Goal: Transaction & Acquisition: Book appointment/travel/reservation

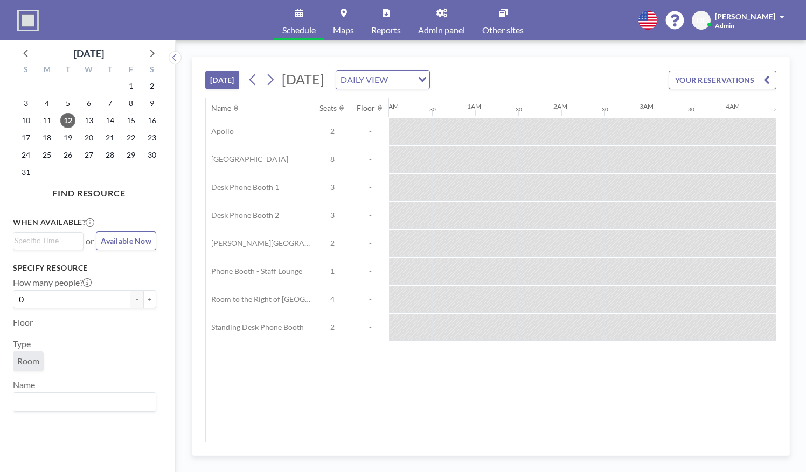
scroll to position [0, 945]
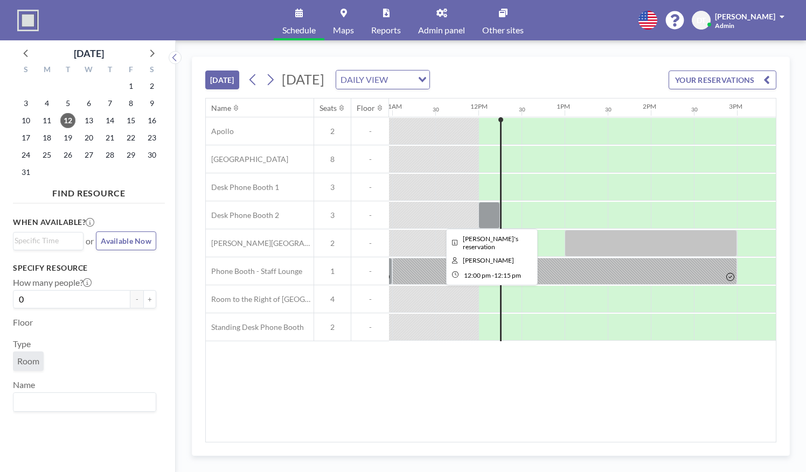
click at [490, 216] on div at bounding box center [489, 215] width 22 height 27
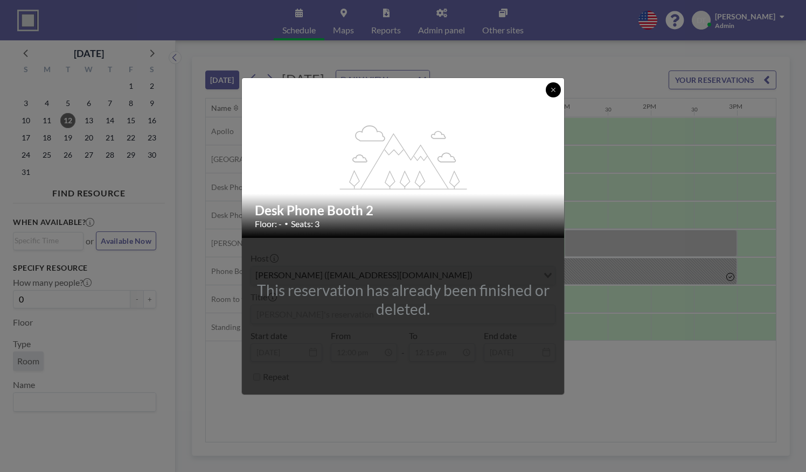
click at [553, 93] on icon at bounding box center [553, 90] width 6 height 6
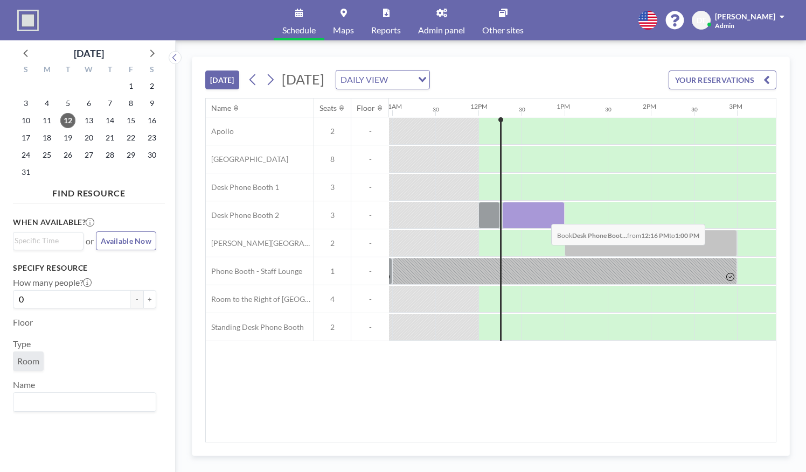
drag, startPoint x: 503, startPoint y: 220, endPoint x: 542, endPoint y: 215, distance: 39.6
click at [542, 215] on div at bounding box center [533, 215] width 62 height 27
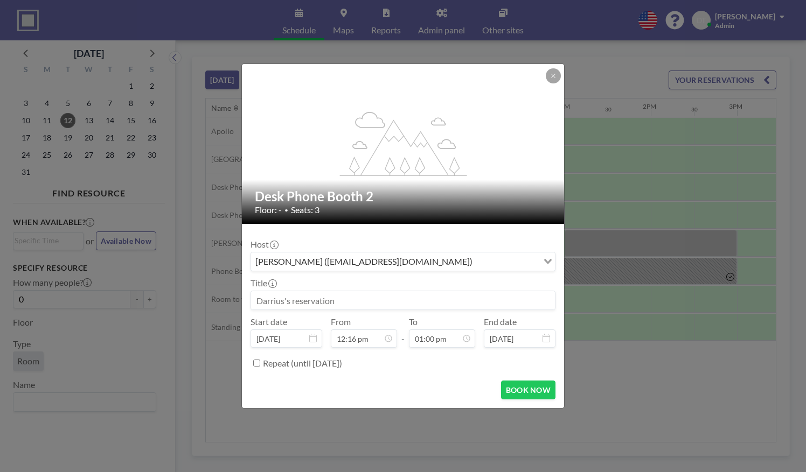
scroll to position [498, 0]
click at [343, 296] on input at bounding box center [403, 300] width 304 height 18
type input "[PERSON_NAME]'s meeting with [PERSON_NAME]"
drag, startPoint x: 516, startPoint y: 389, endPoint x: 501, endPoint y: 399, distance: 17.9
click at [501, 399] on form "Host Darrius Thompson (dthompson@bottomline.org) Loading... Title Megan's meeti…" at bounding box center [403, 316] width 322 height 184
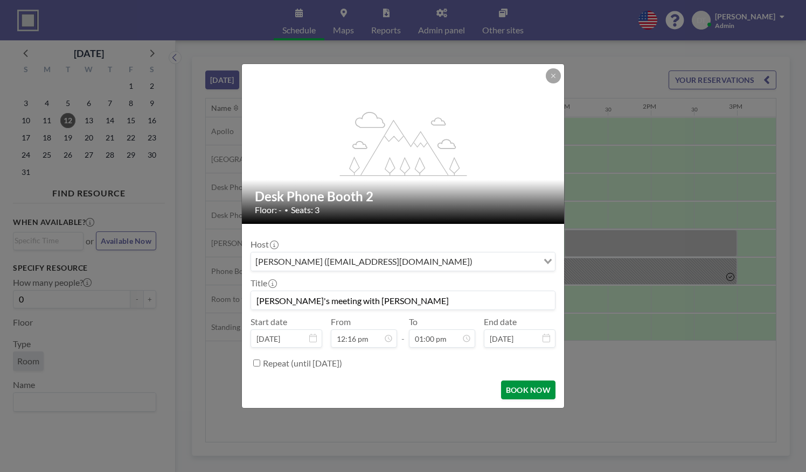
click at [520, 389] on button "BOOK NOW" at bounding box center [528, 390] width 54 height 19
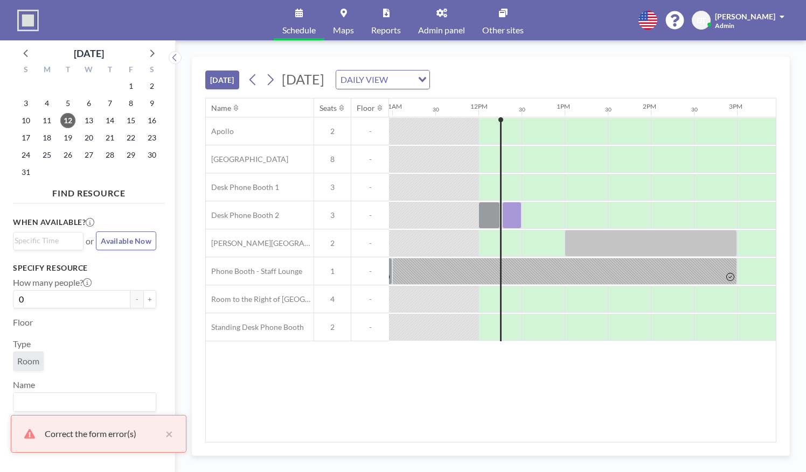
click at [485, 380] on div "Name Seats Floor 12AM 30 1AM 30 2AM 30 3AM 30 4AM 30 5AM 30 6AM 30 7AM 30 8AM 3…" at bounding box center [491, 271] width 570 height 344
click at [171, 434] on button "×" at bounding box center [166, 434] width 13 height 13
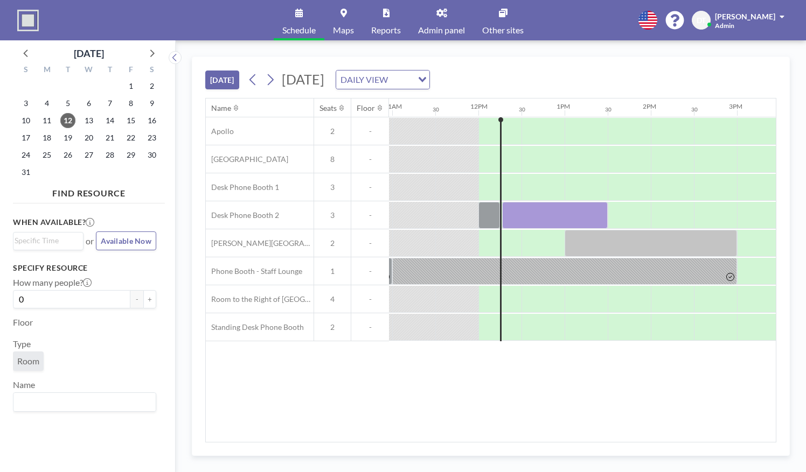
click at [565, 212] on div at bounding box center [555, 215] width 106 height 27
click at [594, 207] on div at bounding box center [555, 215] width 106 height 27
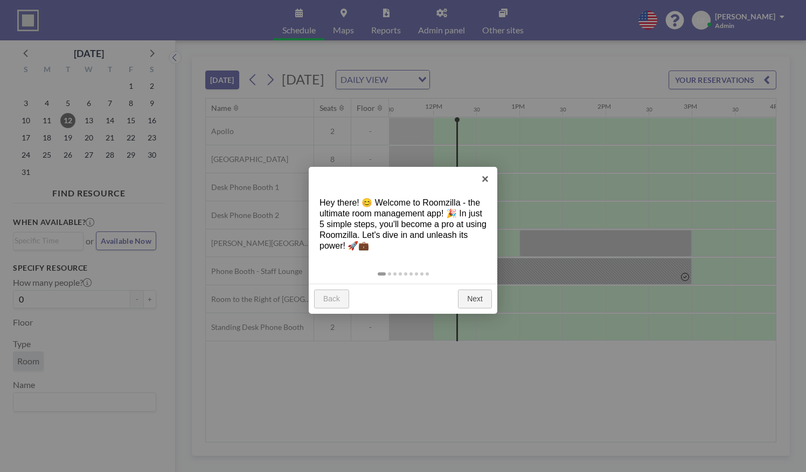
scroll to position [0, 991]
click at [483, 178] on link "×" at bounding box center [485, 179] width 24 height 24
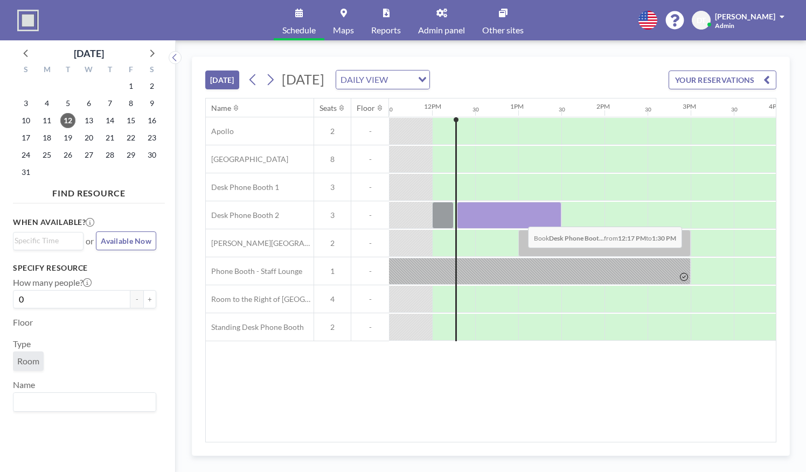
drag, startPoint x: 465, startPoint y: 216, endPoint x: 519, endPoint y: 218, distance: 54.4
click at [519, 218] on div at bounding box center [509, 215] width 104 height 27
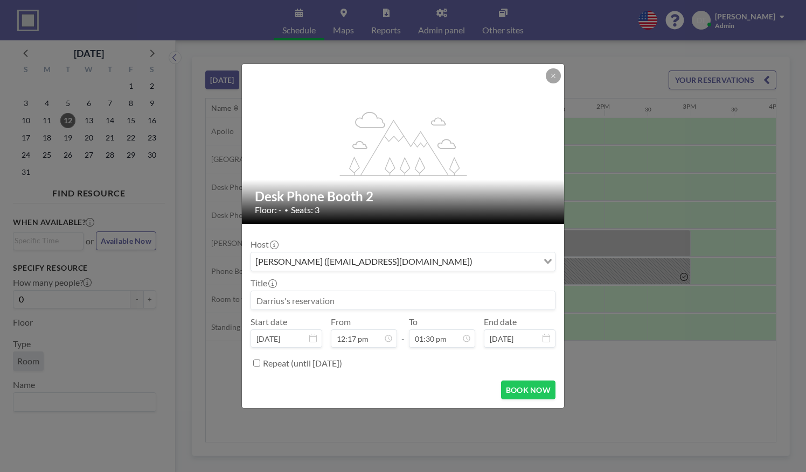
scroll to position [518, 0]
click at [337, 296] on input at bounding box center [403, 300] width 304 height 18
type input "[PERSON_NAME]'s meeting with [PERSON_NAME]"
click at [545, 391] on button "BOOK NOW" at bounding box center [528, 390] width 54 height 19
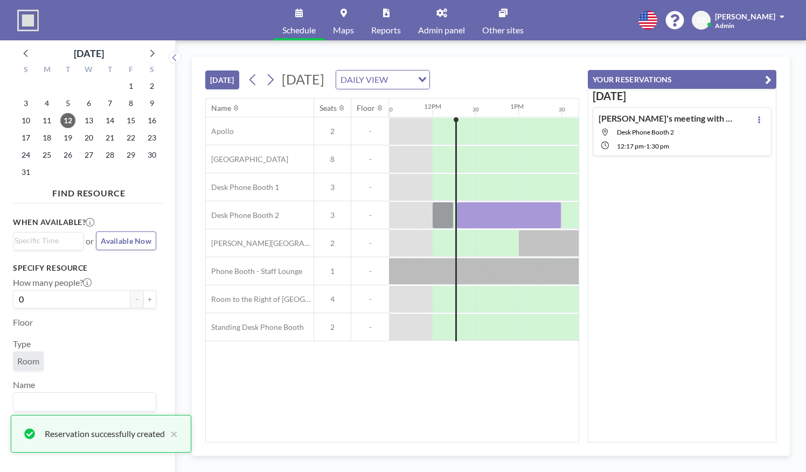
scroll to position [0, 0]
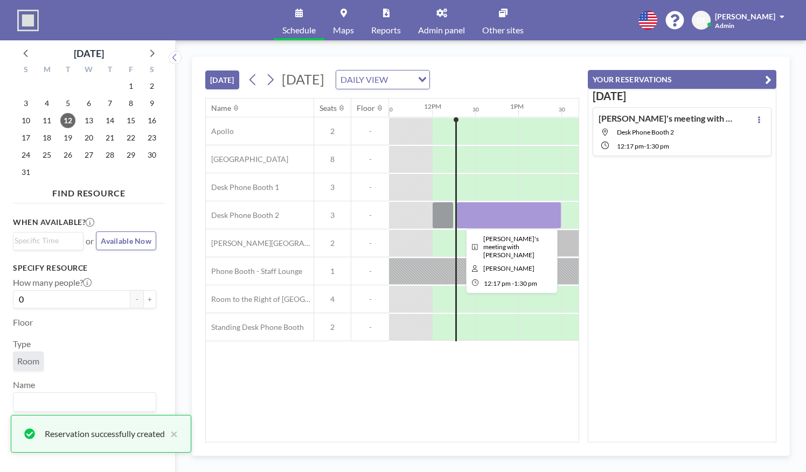
click at [470, 221] on div at bounding box center [508, 215] width 105 height 27
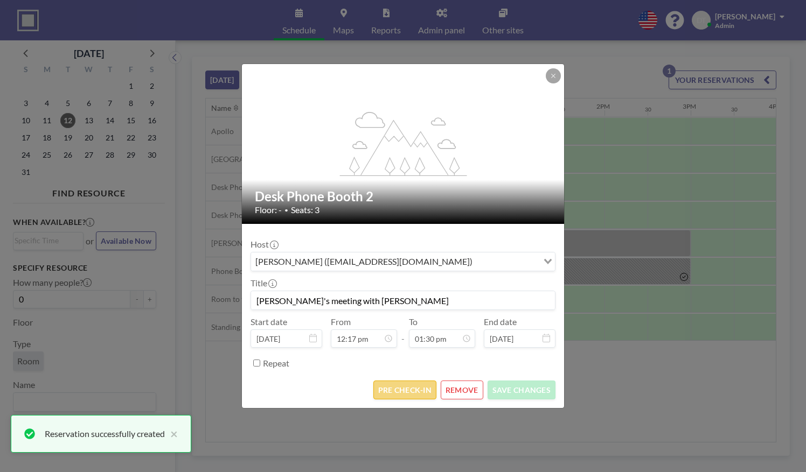
click at [406, 384] on button "PRE CHECK-IN" at bounding box center [404, 390] width 63 height 19
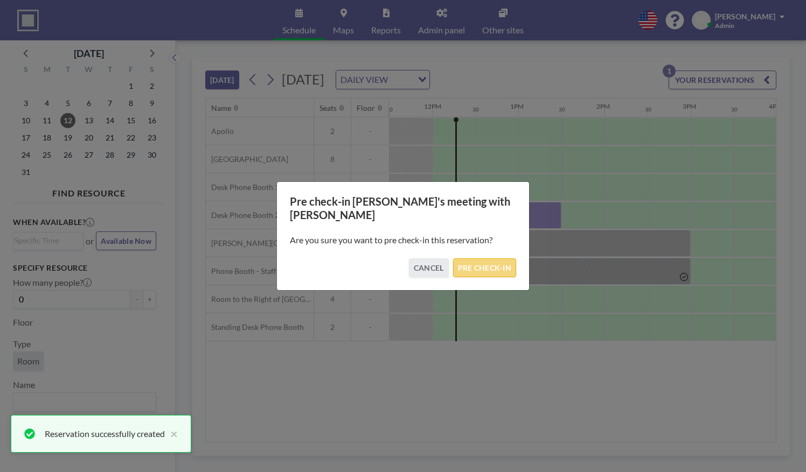
click at [505, 258] on button "PRE CHECK-IN" at bounding box center [484, 267] width 63 height 19
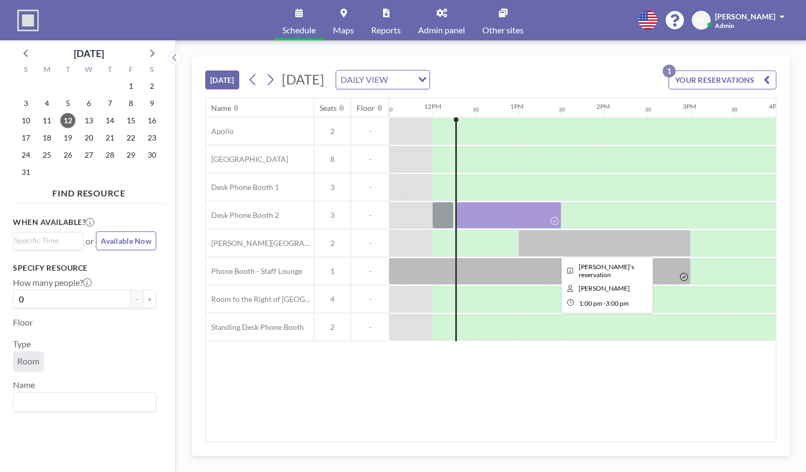
click at [601, 230] on div at bounding box center [604, 243] width 172 height 27
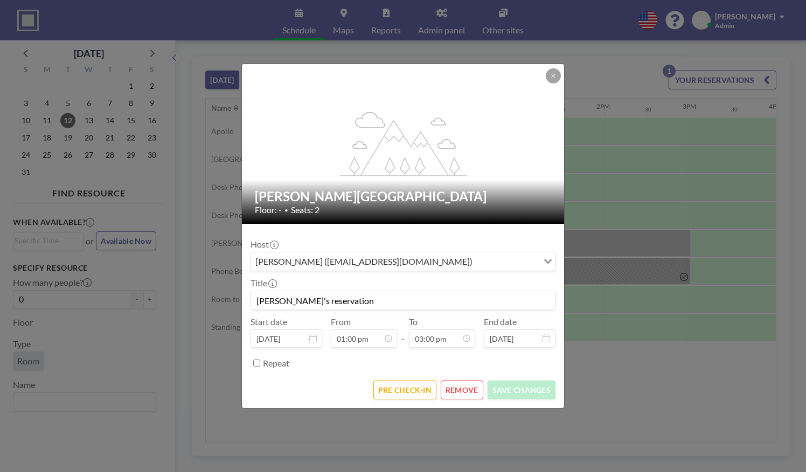
click at [592, 383] on div "flex-grow: 1.2; [PERSON_NAME][GEOGRAPHIC_DATA] Floor: - • Seats: 2 Host [PERSON…" at bounding box center [403, 236] width 806 height 472
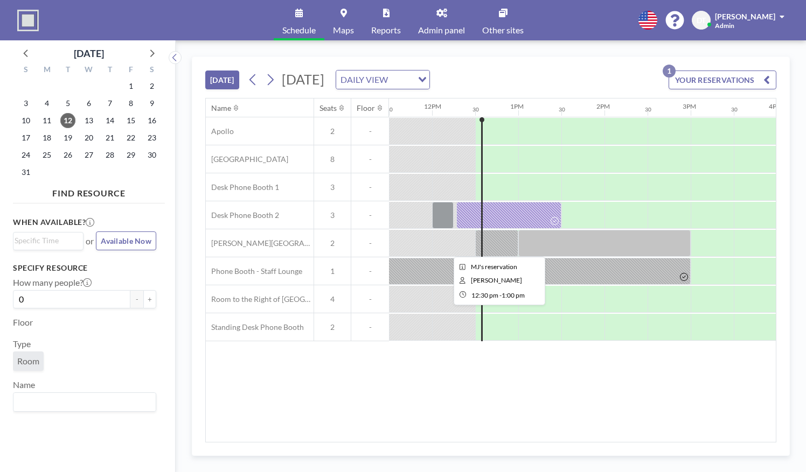
drag, startPoint x: 502, startPoint y: 238, endPoint x: 490, endPoint y: 241, distance: 12.8
click at [490, 241] on div at bounding box center [496, 243] width 43 height 27
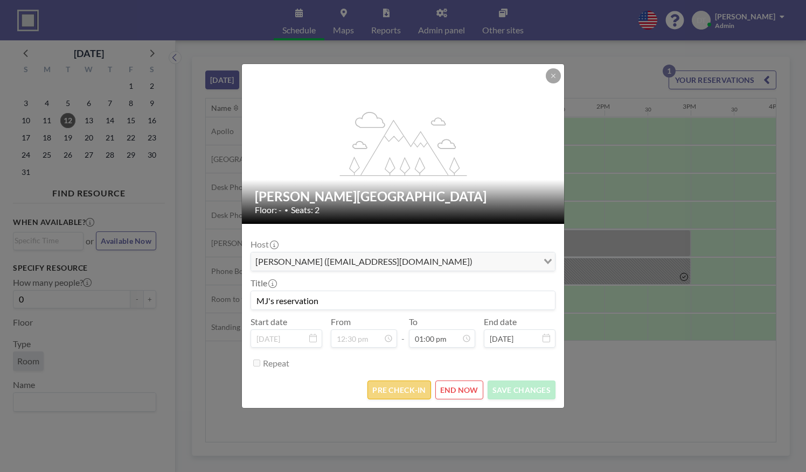
click at [397, 396] on button "PRE CHECK-IN" at bounding box center [398, 390] width 63 height 19
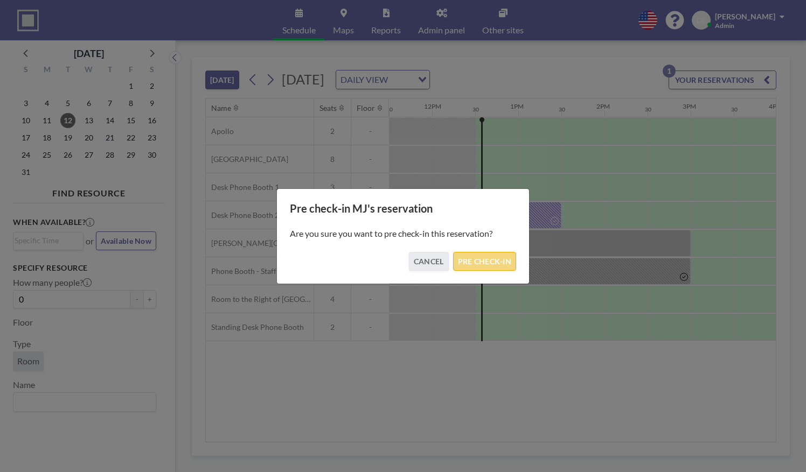
click at [498, 253] on button "PRE CHECK-IN" at bounding box center [484, 261] width 63 height 19
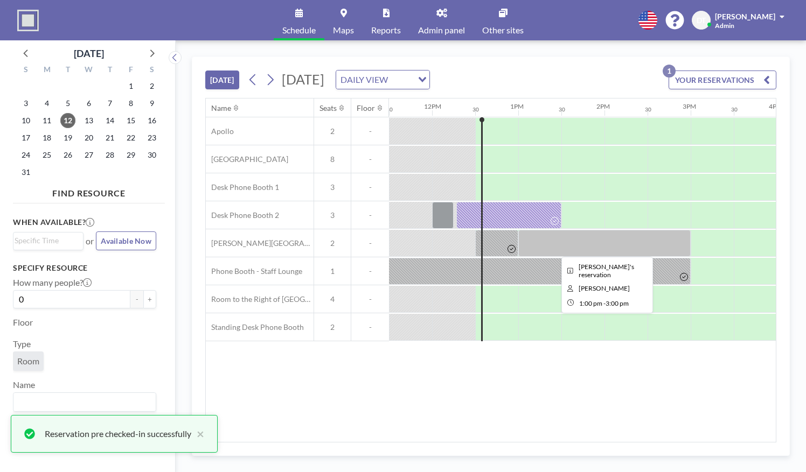
click at [561, 243] on div at bounding box center [604, 243] width 172 height 27
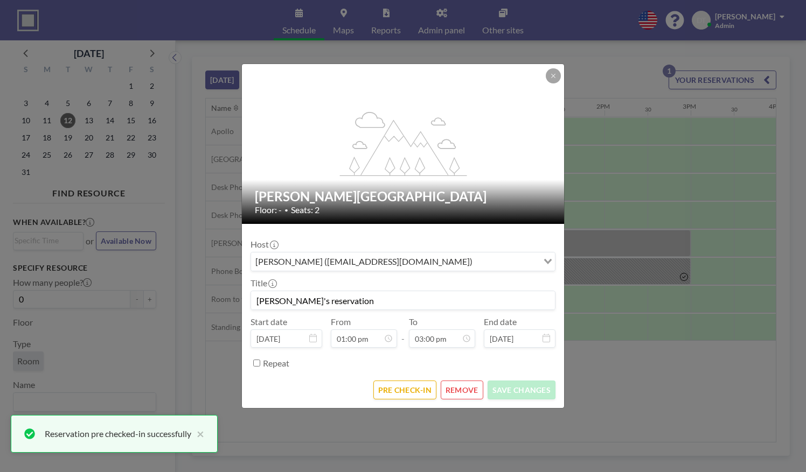
click at [411, 379] on form "Host [PERSON_NAME] ([EMAIL_ADDRESS][DOMAIN_NAME]) Loading... Title Larissa's re…" at bounding box center [403, 316] width 322 height 184
click at [399, 390] on button "PRE CHECK-IN" at bounding box center [404, 390] width 63 height 19
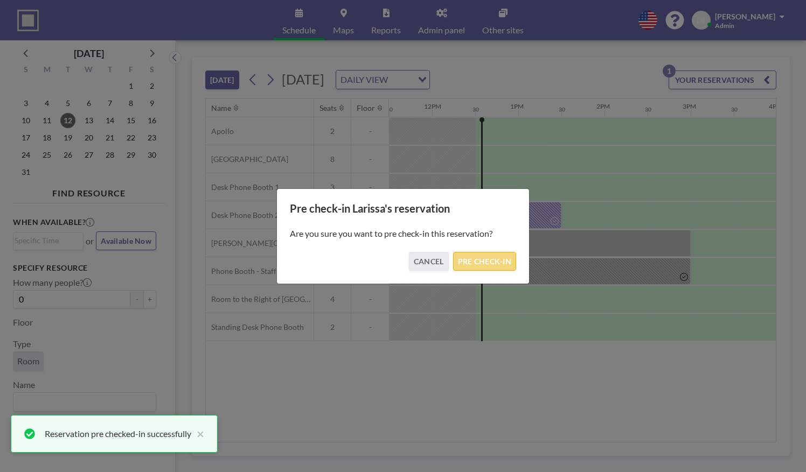
click at [483, 263] on button "PRE CHECK-IN" at bounding box center [484, 261] width 63 height 19
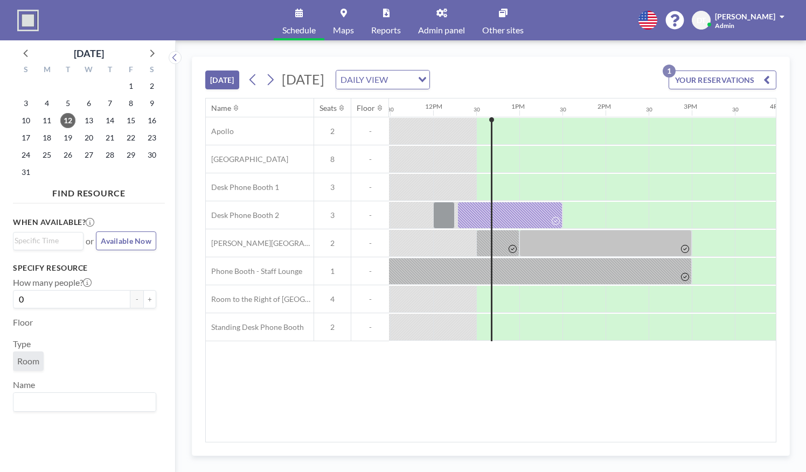
scroll to position [0, 991]
